Goal: Transaction & Acquisition: Purchase product/service

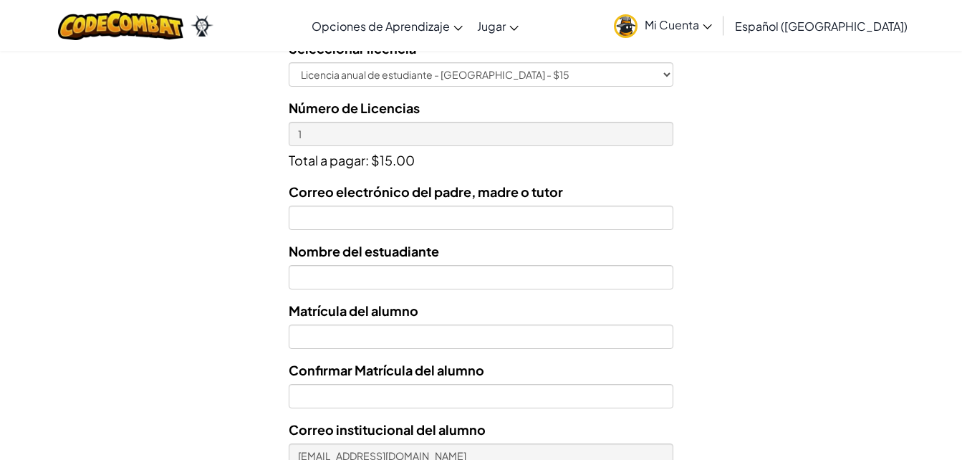
scroll to position [429, 0]
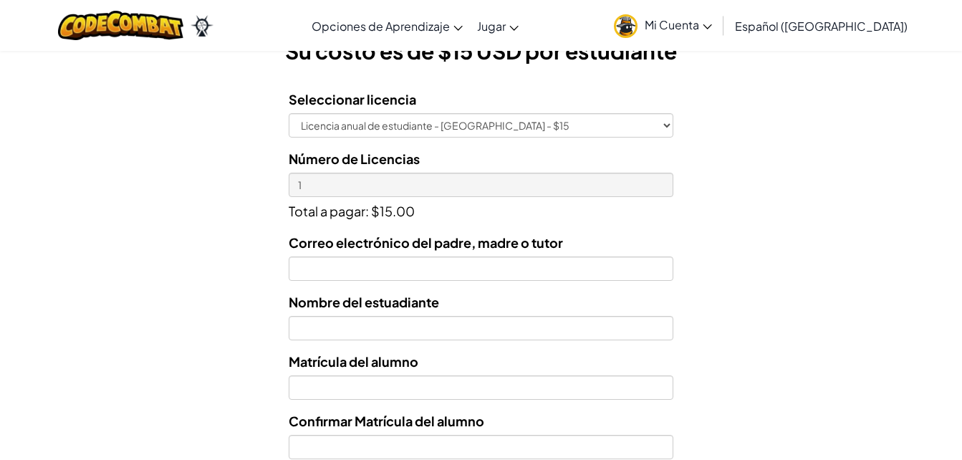
click at [531, 256] on div "Correo electrónico del padre, madre o tutor" at bounding box center [481, 256] width 384 height 49
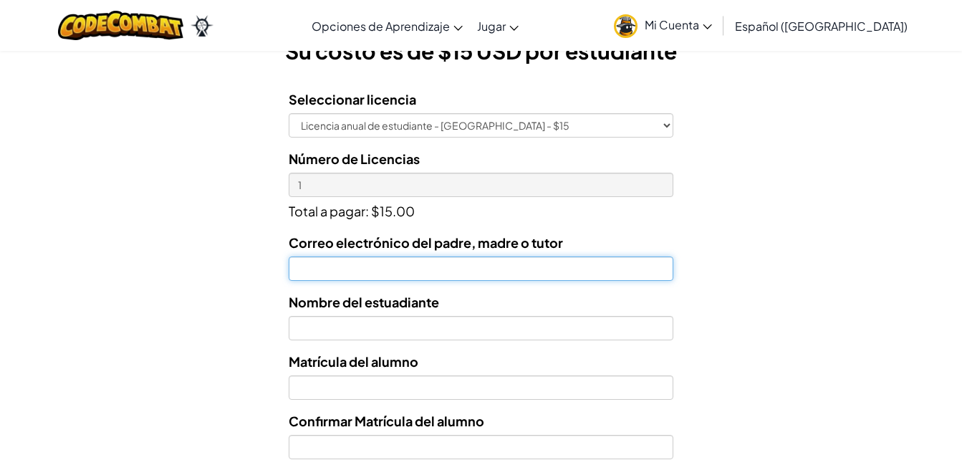
click at [533, 271] on input "Correo electrónico del padre, madre o tutor" at bounding box center [481, 268] width 384 height 24
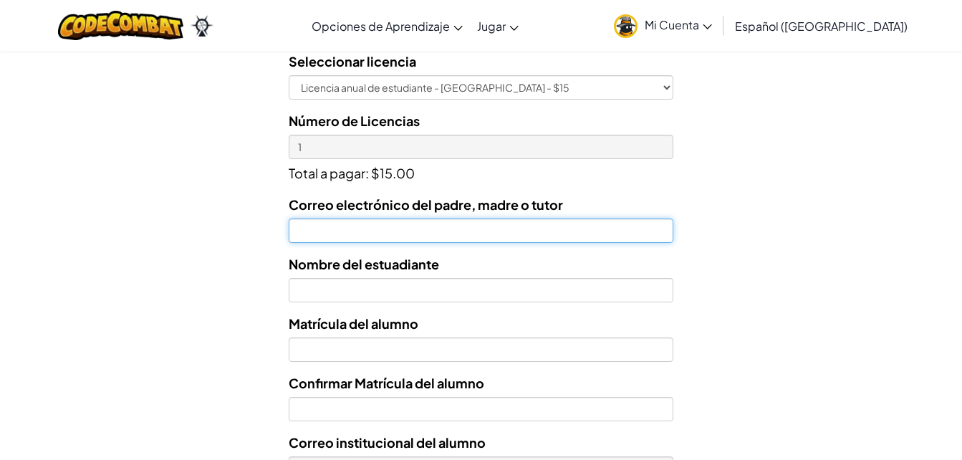
scroll to position [468, 0]
click at [518, 234] on input "Correo electrónico del padre, madre o tutor" at bounding box center [481, 230] width 384 height 24
type input "m"
type input "arceo_mayra@hotmail.com"
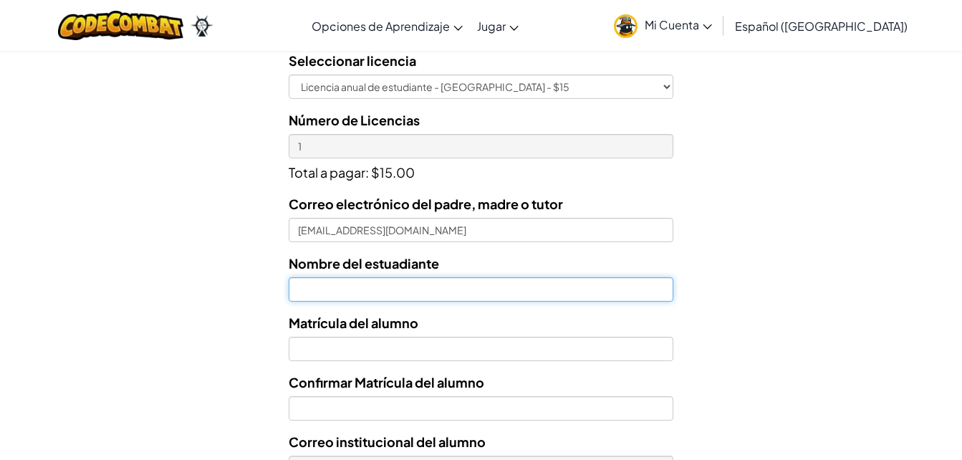
click at [524, 286] on input "text" at bounding box center [481, 289] width 384 height 24
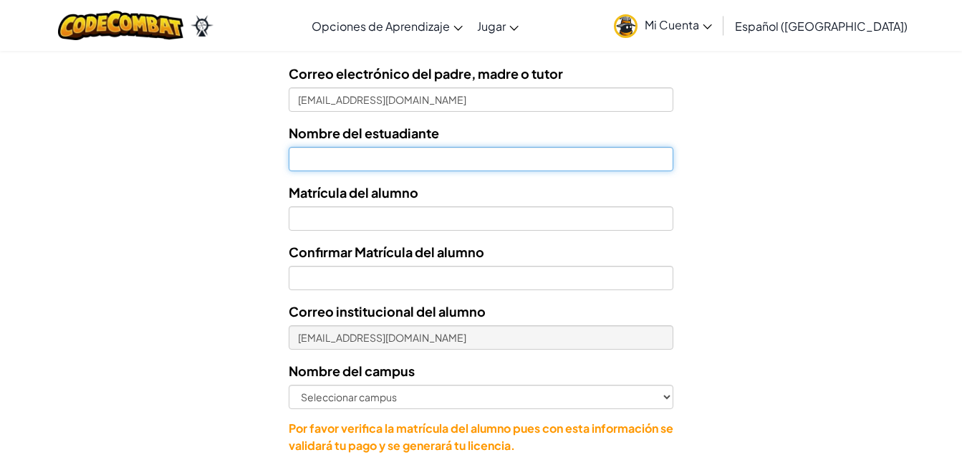
scroll to position [599, 0]
type input "Maria Jose Herrera Arceo"
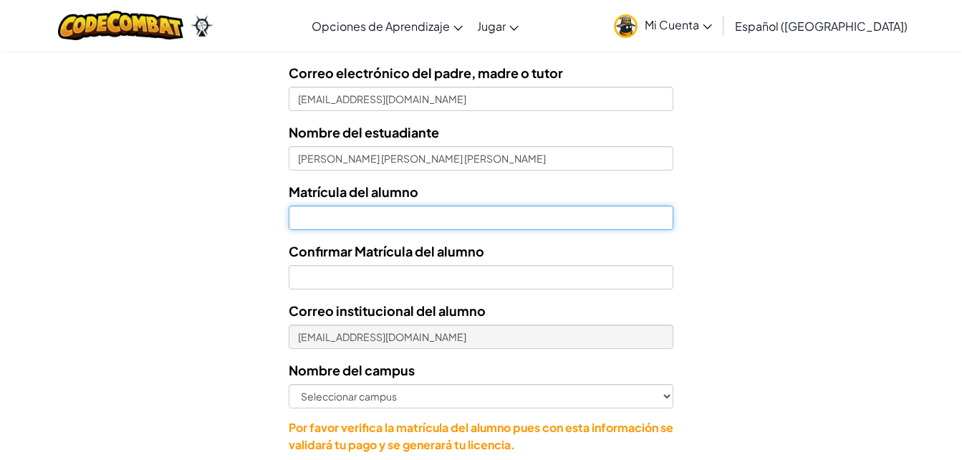
click at [491, 221] on input "Nombre del estuadiante" at bounding box center [481, 217] width 384 height 24
type input "07174622"
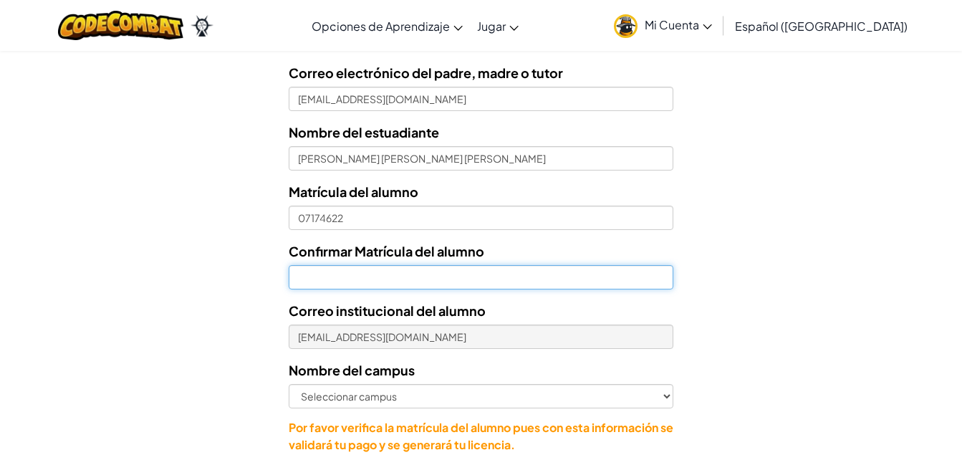
click at [504, 276] on input "Confirmar Matrícula del alumno" at bounding box center [481, 277] width 384 height 24
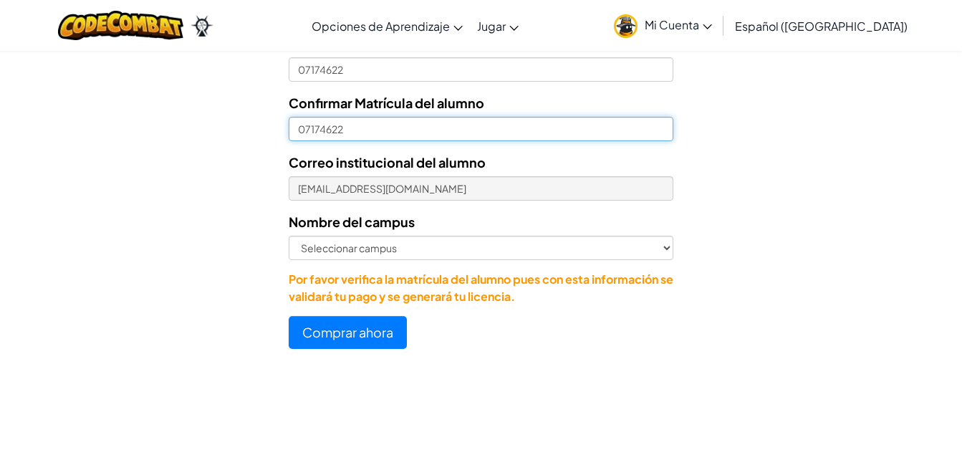
scroll to position [747, 0]
type input "07174622"
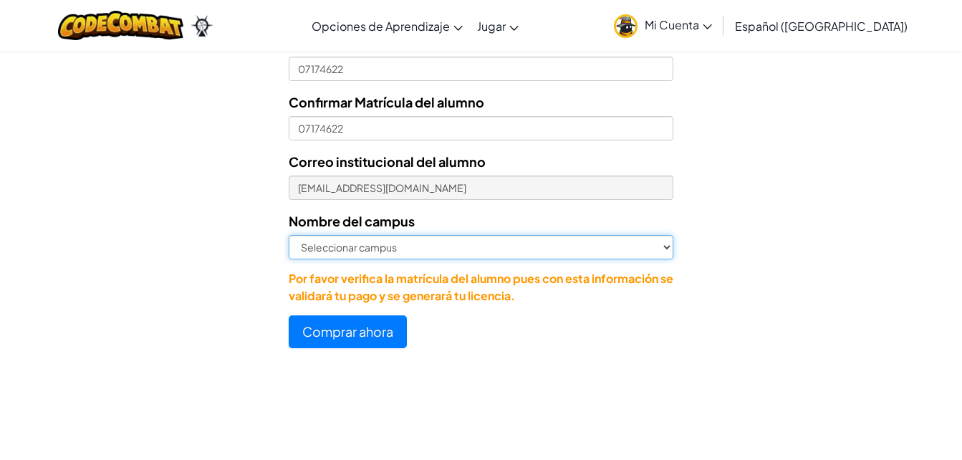
click at [508, 250] on select "Seleccionar campus Cancún Central Chihuahua Ciudad Juárez Ciudad Obregón Cuauti…" at bounding box center [481, 247] width 384 height 24
select select "Mérida"
click at [289, 235] on select "Seleccionar campus Cancún Central Chihuahua Ciudad Juárez Ciudad Obregón Cuauti…" at bounding box center [481, 247] width 384 height 24
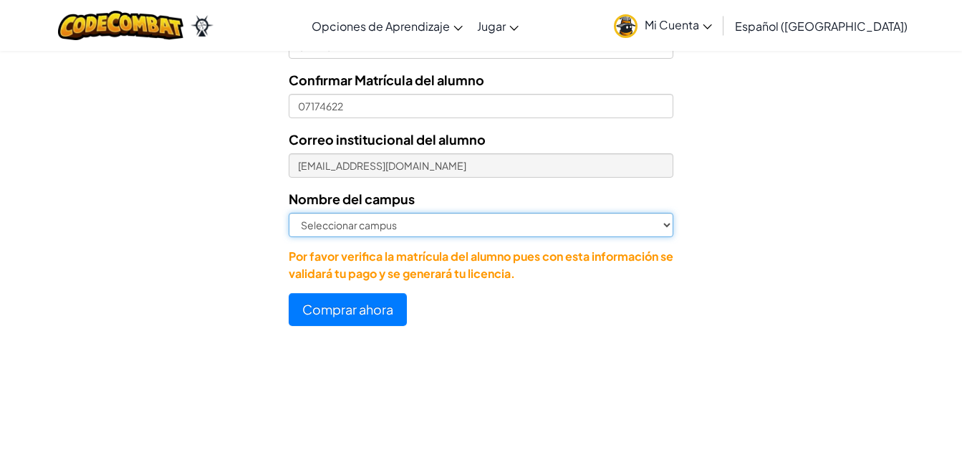
scroll to position [770, 0]
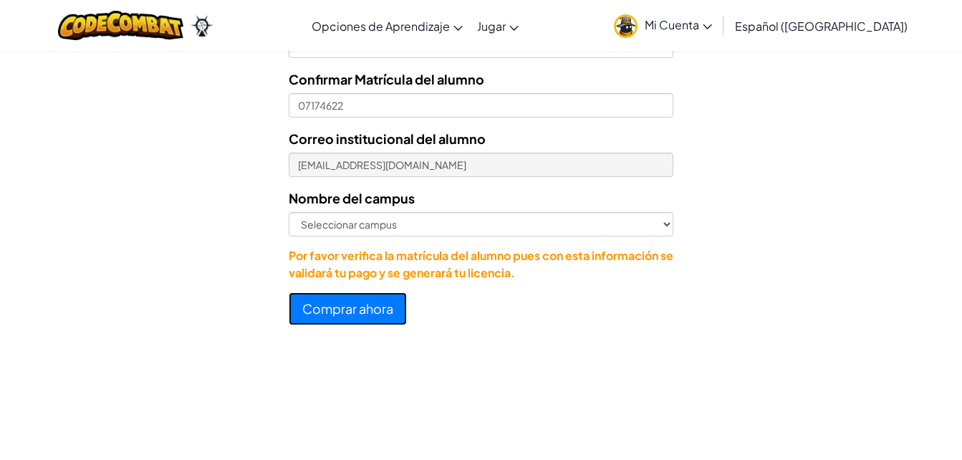
click at [374, 309] on button "Comprar ahora" at bounding box center [348, 308] width 118 height 33
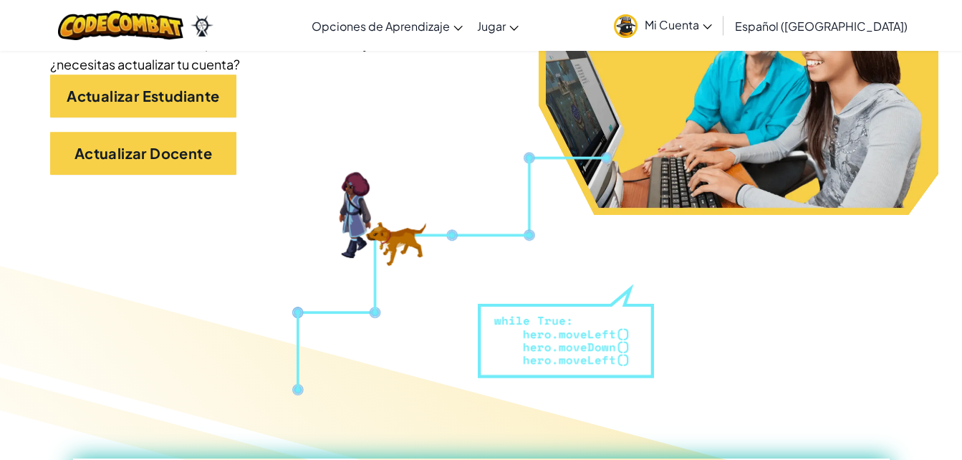
scroll to position [380, 0]
